Goal: Task Accomplishment & Management: Use online tool/utility

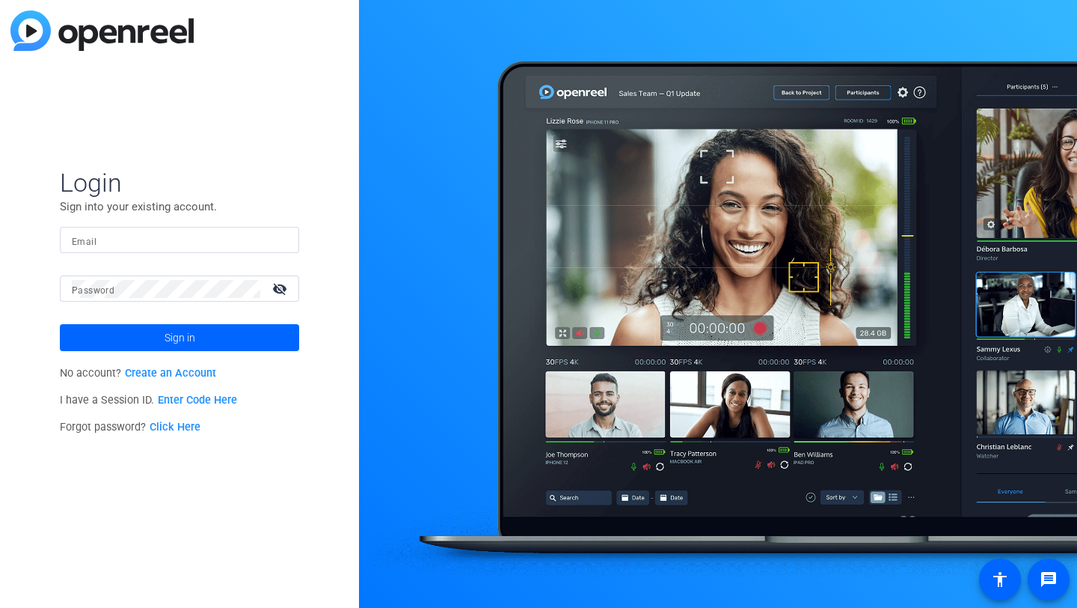
click at [108, 236] on input "Email" at bounding box center [179, 240] width 215 height 18
type input "[EMAIL_ADDRESS][DOMAIN_NAME]"
click at [195, 337] on span at bounding box center [179, 337] width 239 height 36
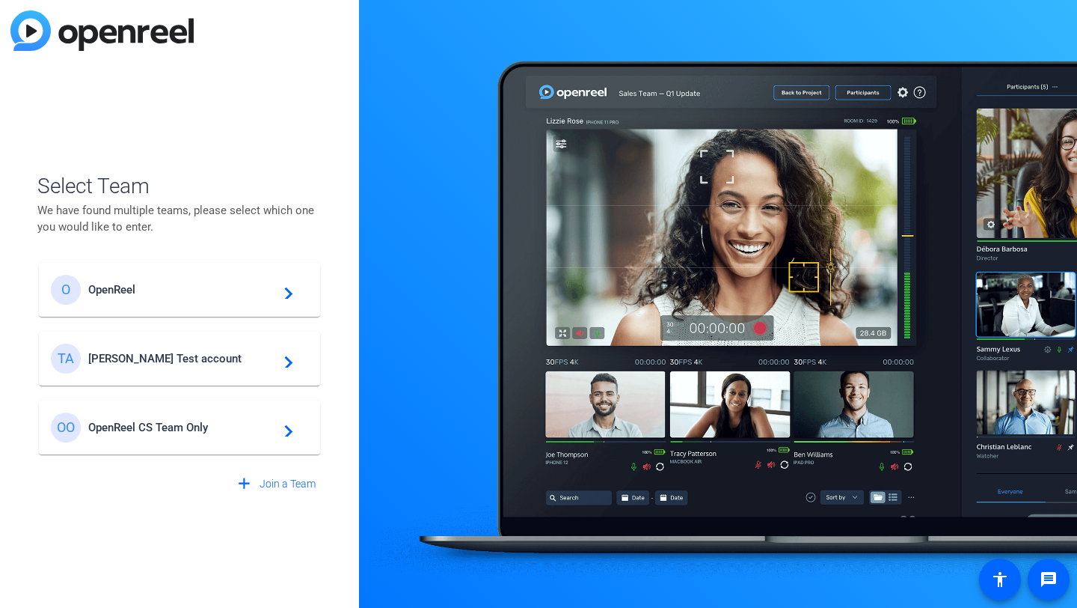
click at [183, 313] on mat-card-content "O OpenReel navigate_next" at bounding box center [179, 290] width 281 height 54
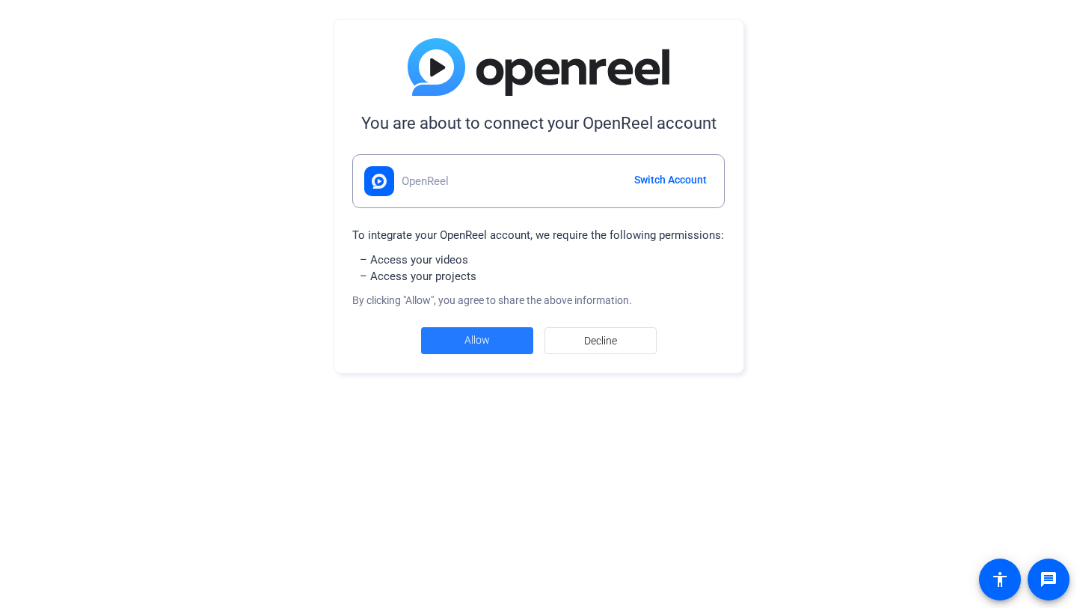
click at [484, 344] on span "Allow" at bounding box center [477, 340] width 25 height 16
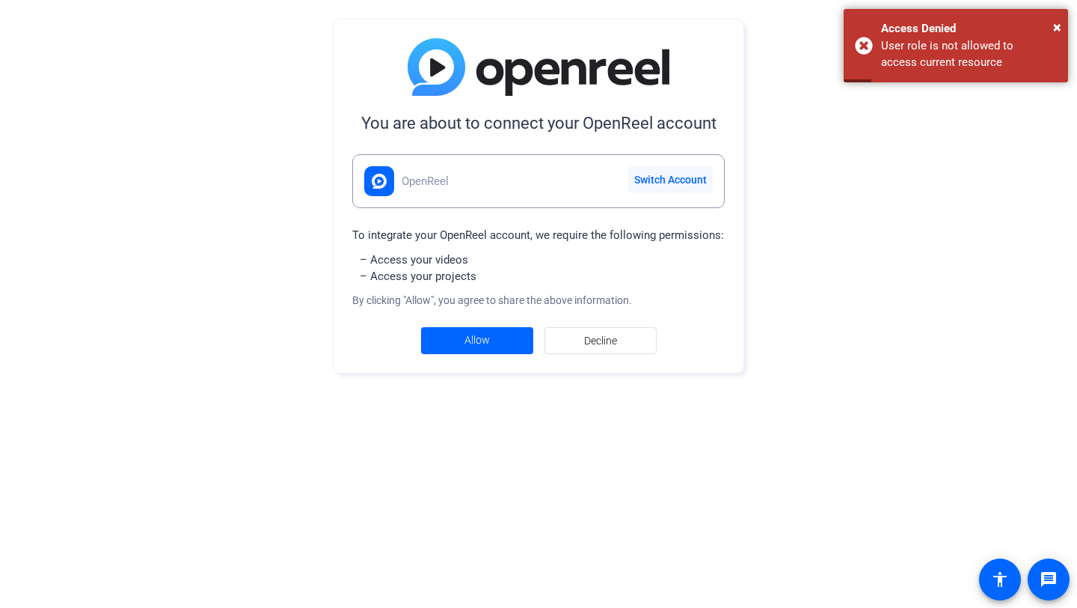
click at [678, 176] on span "Switch Account" at bounding box center [670, 180] width 73 height 16
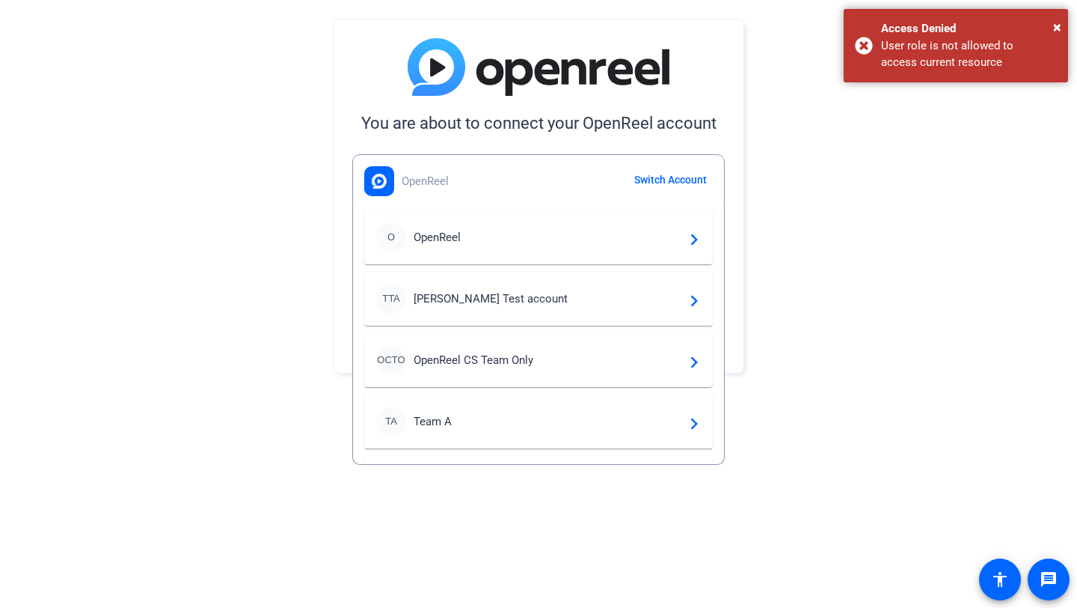
click at [467, 306] on div "[PERSON_NAME] Test account" at bounding box center [491, 298] width 154 height 17
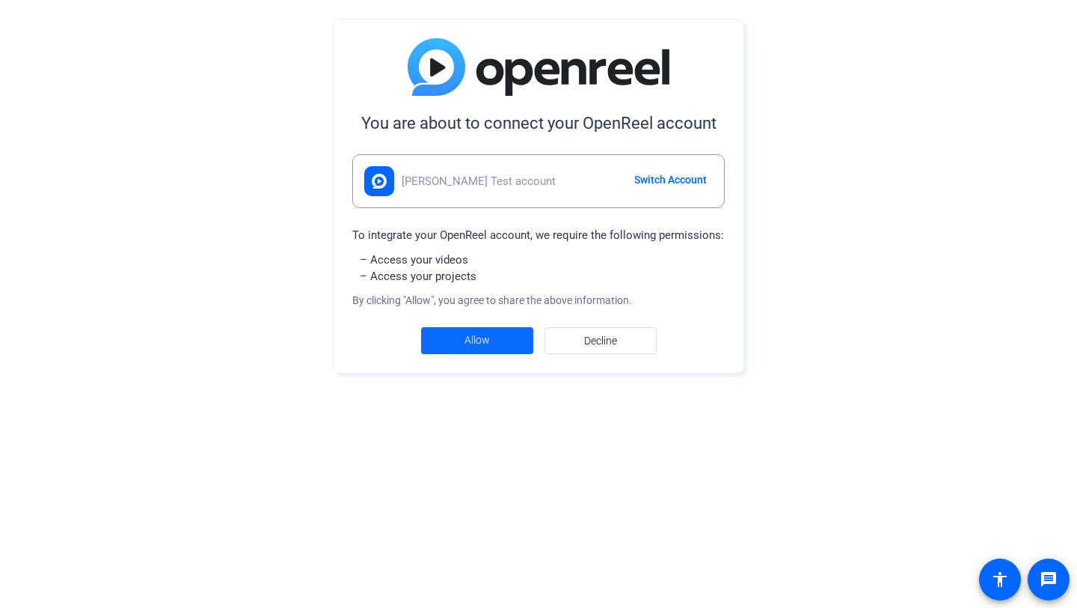
click at [460, 343] on span at bounding box center [477, 340] width 112 height 36
